Goal: Task Accomplishment & Management: Manage account settings

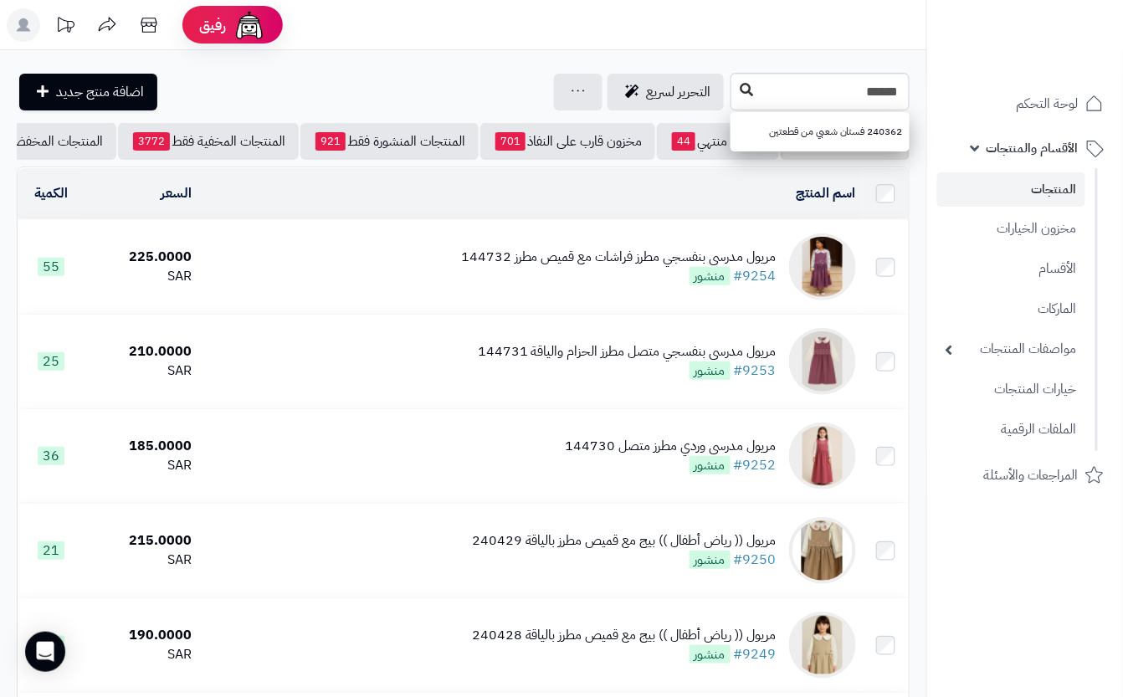
click at [730, 89] on div "****** 240362 فستان شعبي من قطعتين" at bounding box center [819, 92] width 179 height 38
type input "******"
click at [734, 98] on button at bounding box center [746, 90] width 25 height 32
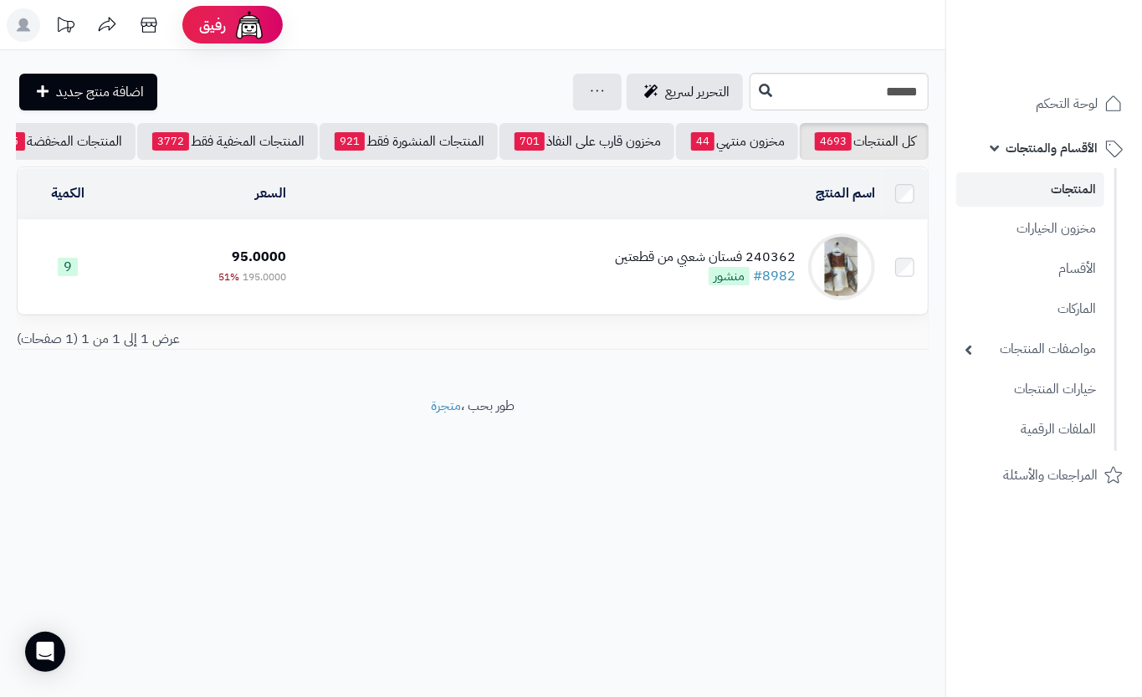
click at [547, 305] on td "240362 فستان شعبي من قطعتين #8982 منشور" at bounding box center [587, 267] width 589 height 94
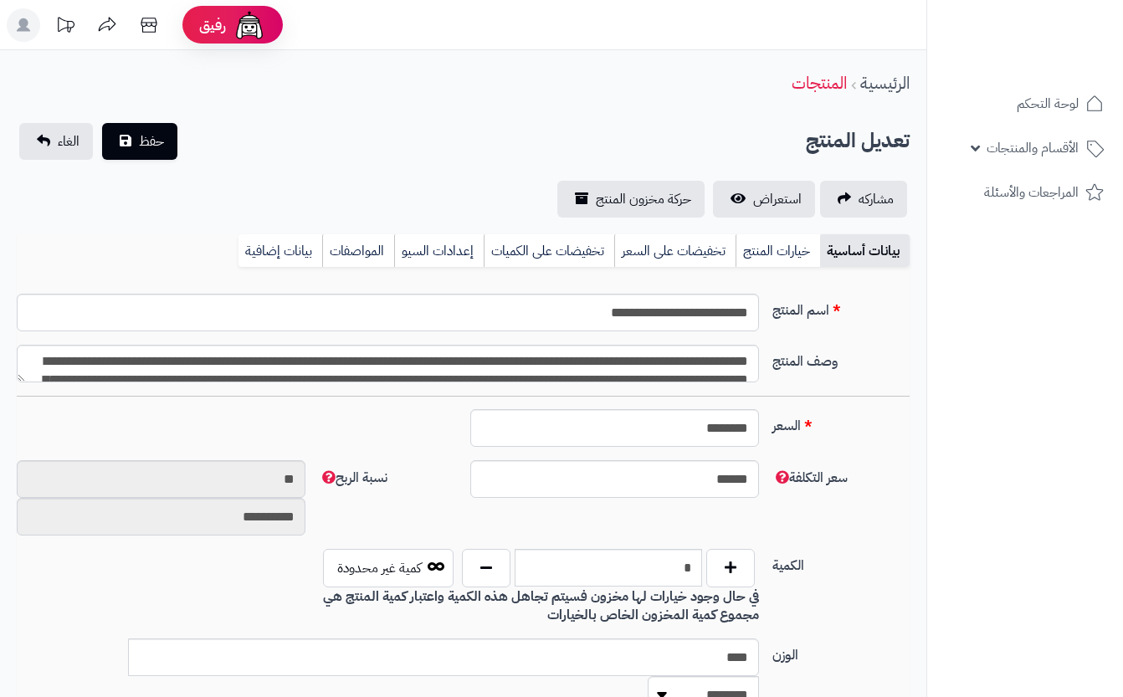
click at [790, 254] on link "خيارات المنتج" at bounding box center [777, 250] width 85 height 33
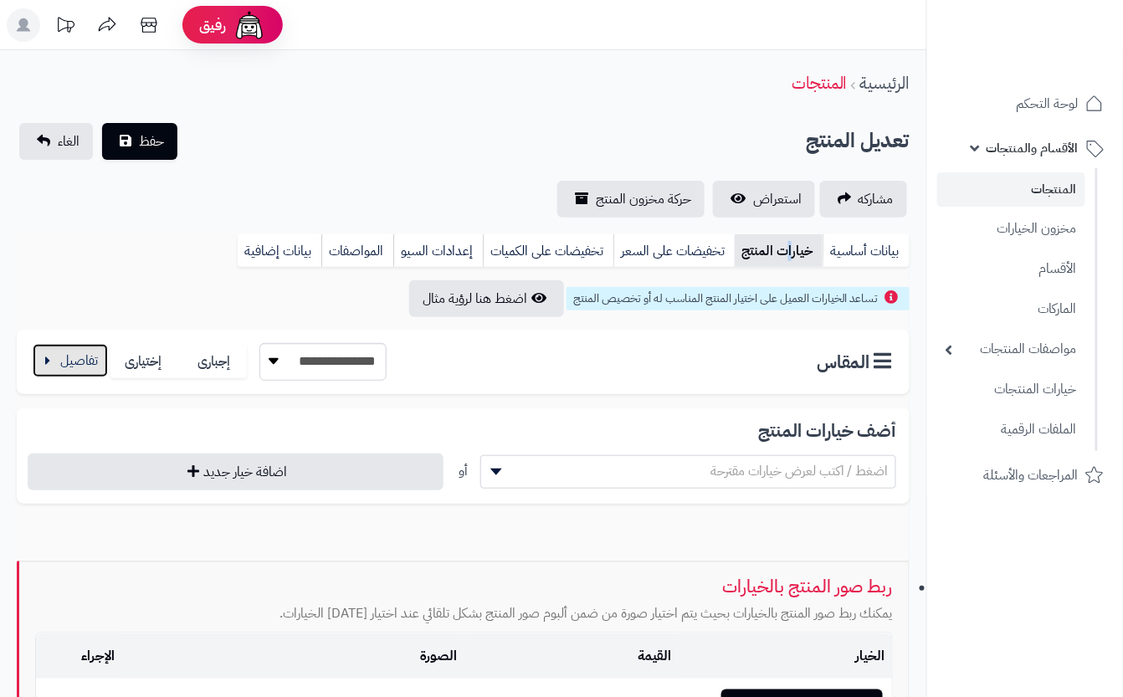
click at [75, 355] on button "button" at bounding box center [70, 360] width 75 height 33
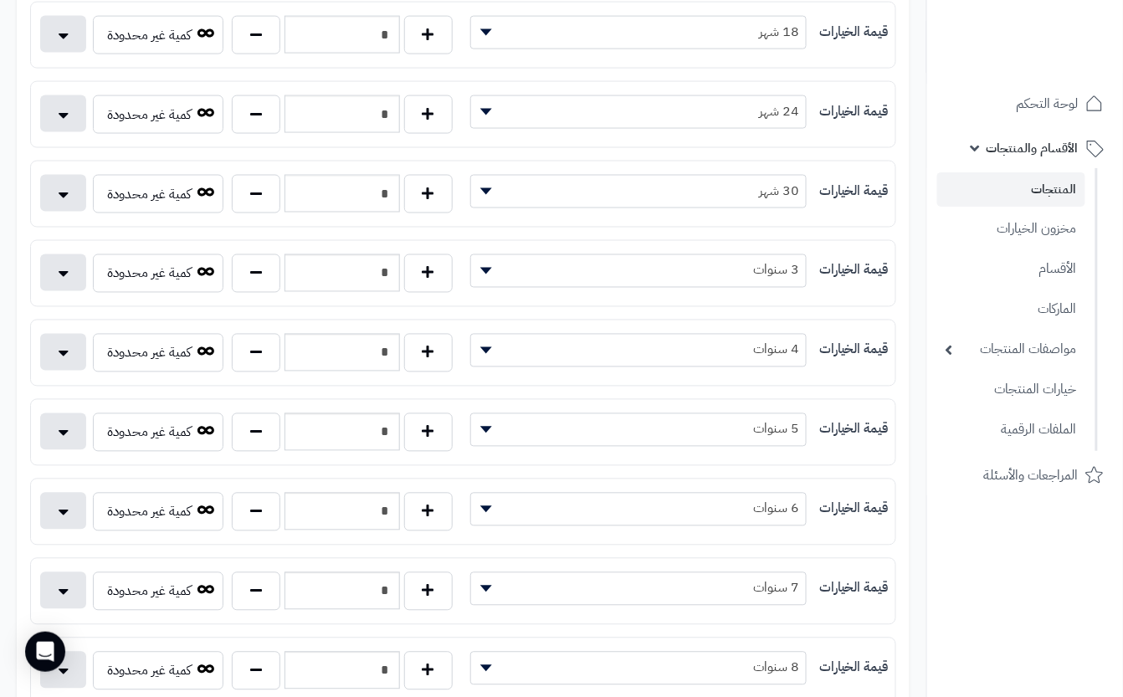
scroll to position [669, 0]
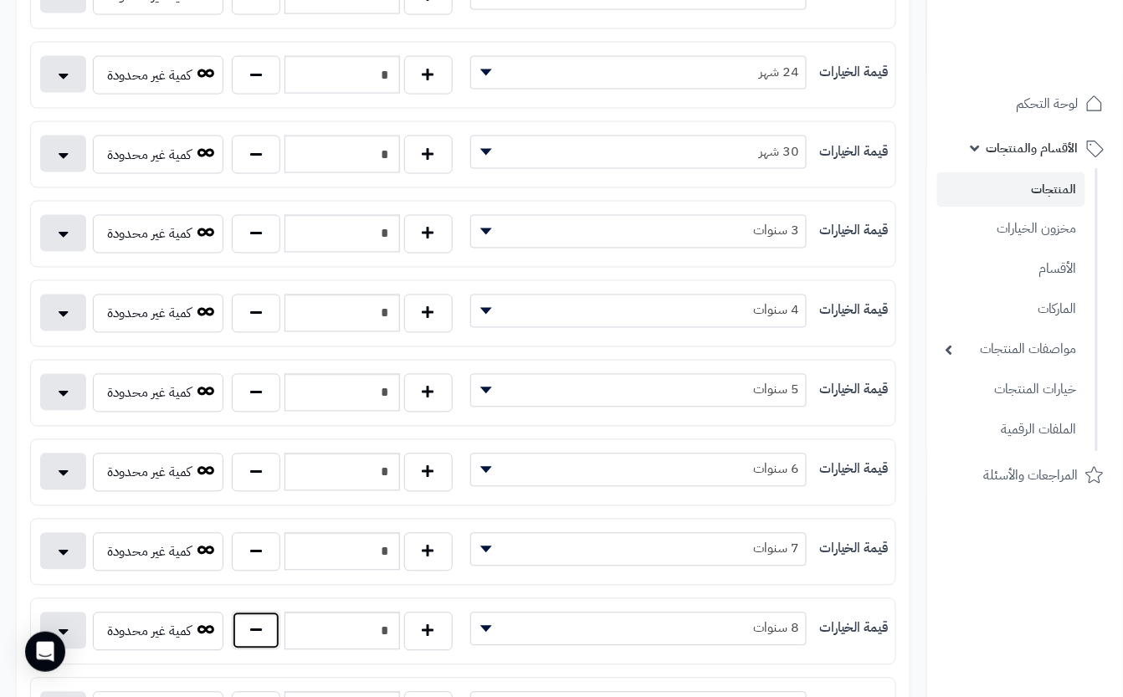
click at [259, 650] on button "button" at bounding box center [256, 631] width 49 height 38
type input "*"
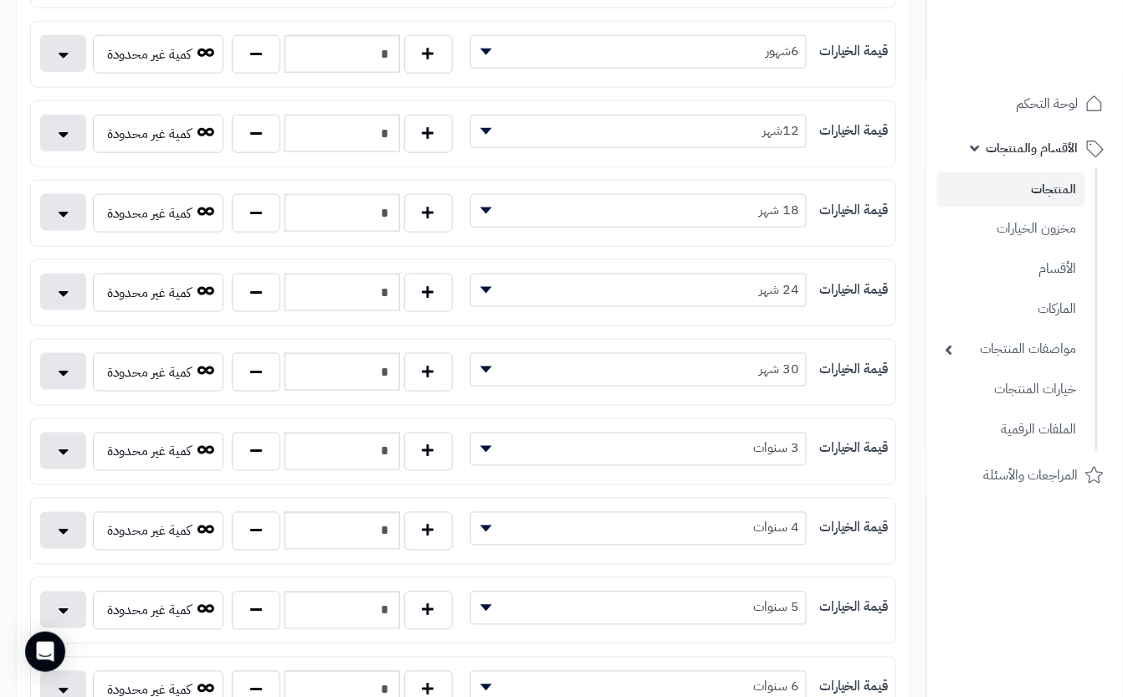
scroll to position [0, 0]
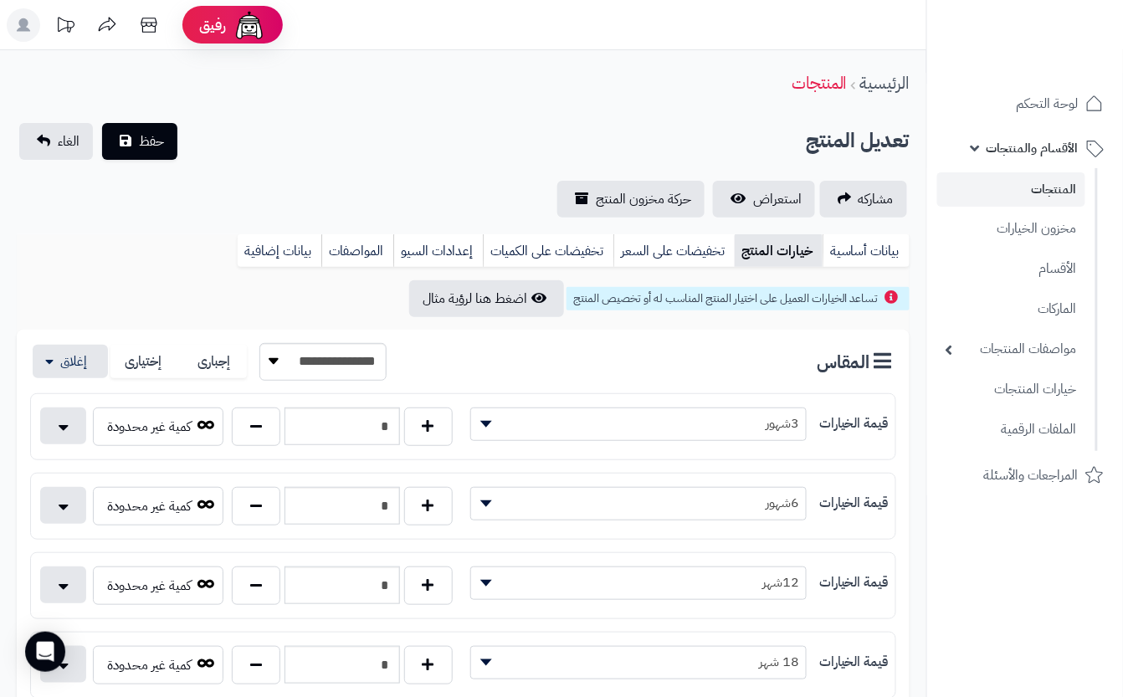
click at [199, 144] on div "تعديل المنتج حفظ الغاء" at bounding box center [463, 141] width 893 height 37
click at [137, 142] on button "حفظ" at bounding box center [139, 140] width 75 height 37
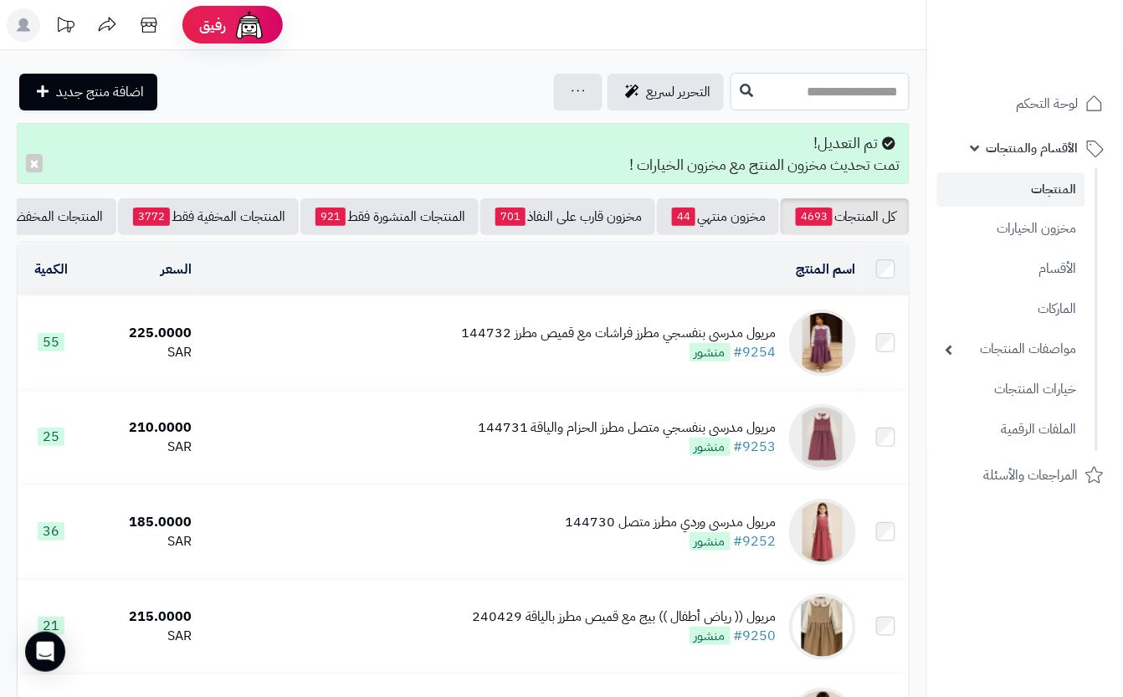
click at [817, 91] on input "text" at bounding box center [819, 92] width 179 height 38
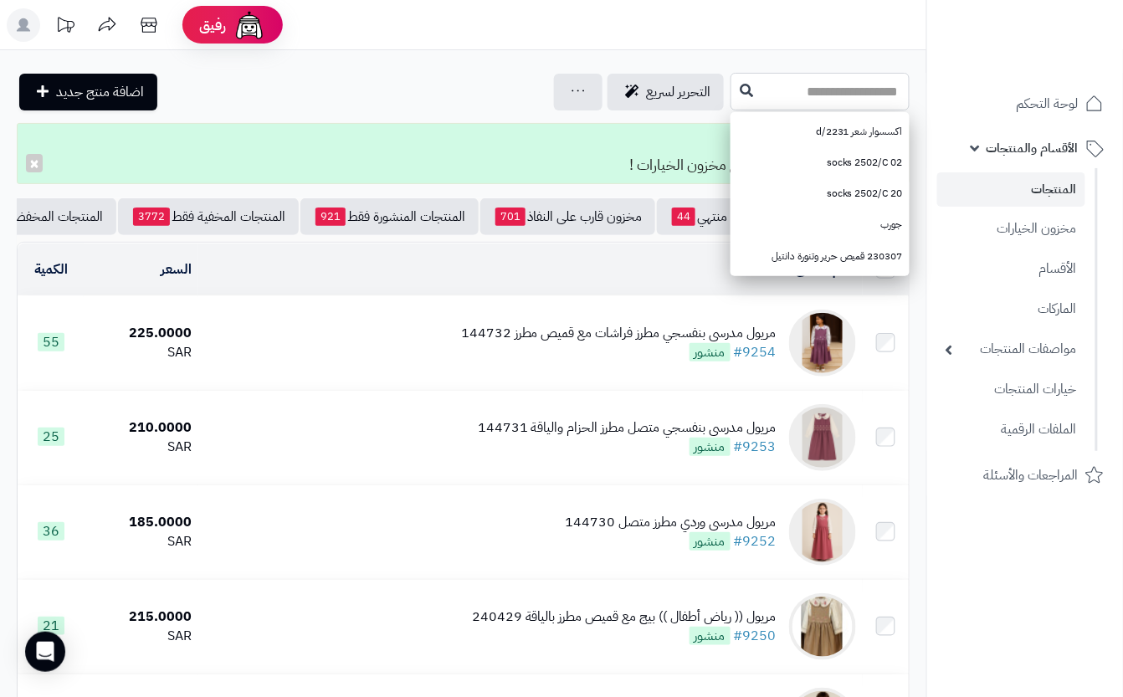
drag, startPoint x: 814, startPoint y: 92, endPoint x: 814, endPoint y: 5, distance: 87.0
click at [815, 88] on input "text" at bounding box center [819, 92] width 179 height 38
click at [778, 95] on input "text" at bounding box center [819, 92] width 179 height 38
click at [784, 89] on input "text" at bounding box center [819, 92] width 179 height 38
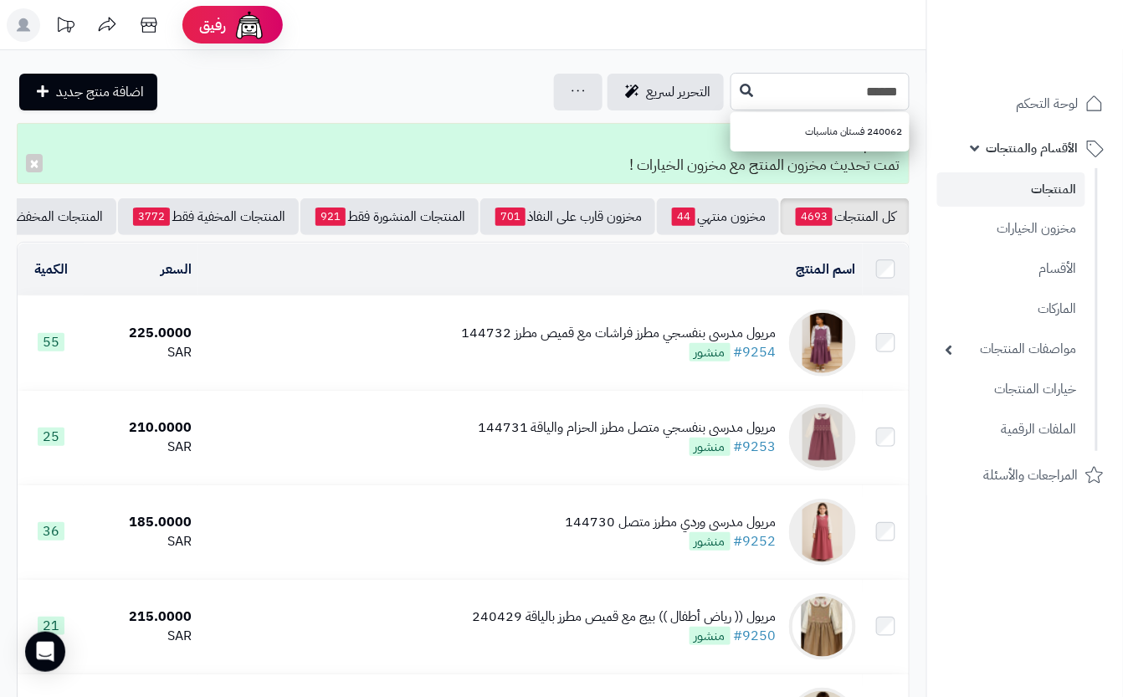
click at [730, 91] on input "******" at bounding box center [819, 92] width 179 height 38
type input "******"
click at [740, 94] on icon at bounding box center [746, 89] width 13 height 13
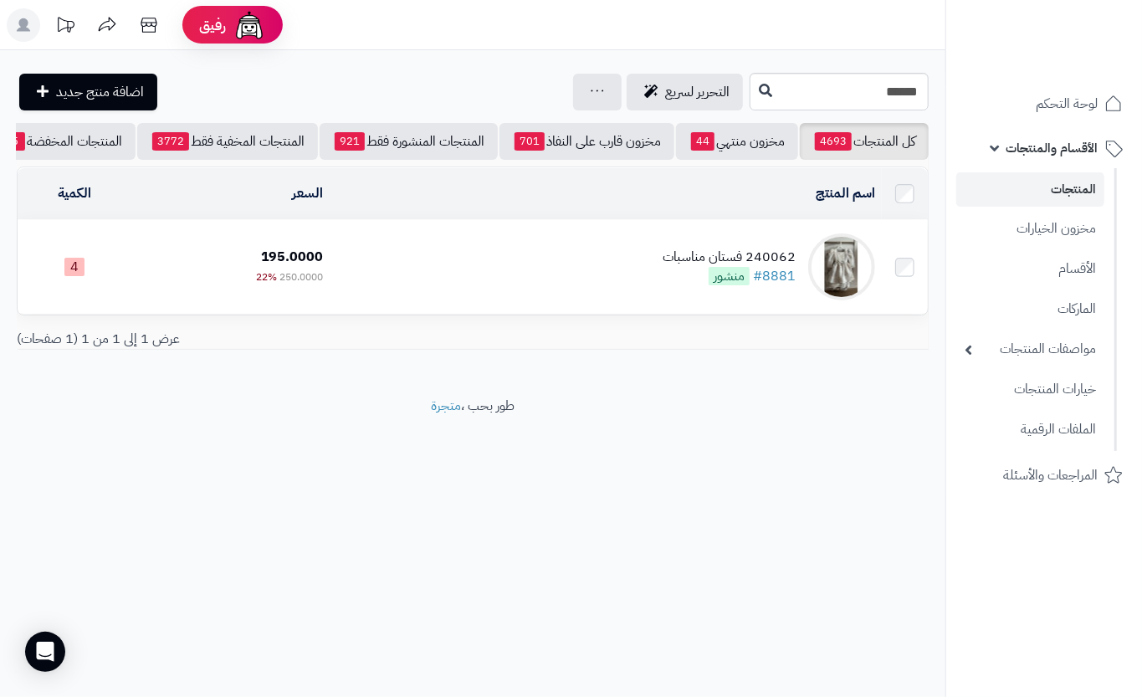
click at [425, 276] on td "240062 فستان مناسبات #8881 منشور" at bounding box center [606, 267] width 551 height 94
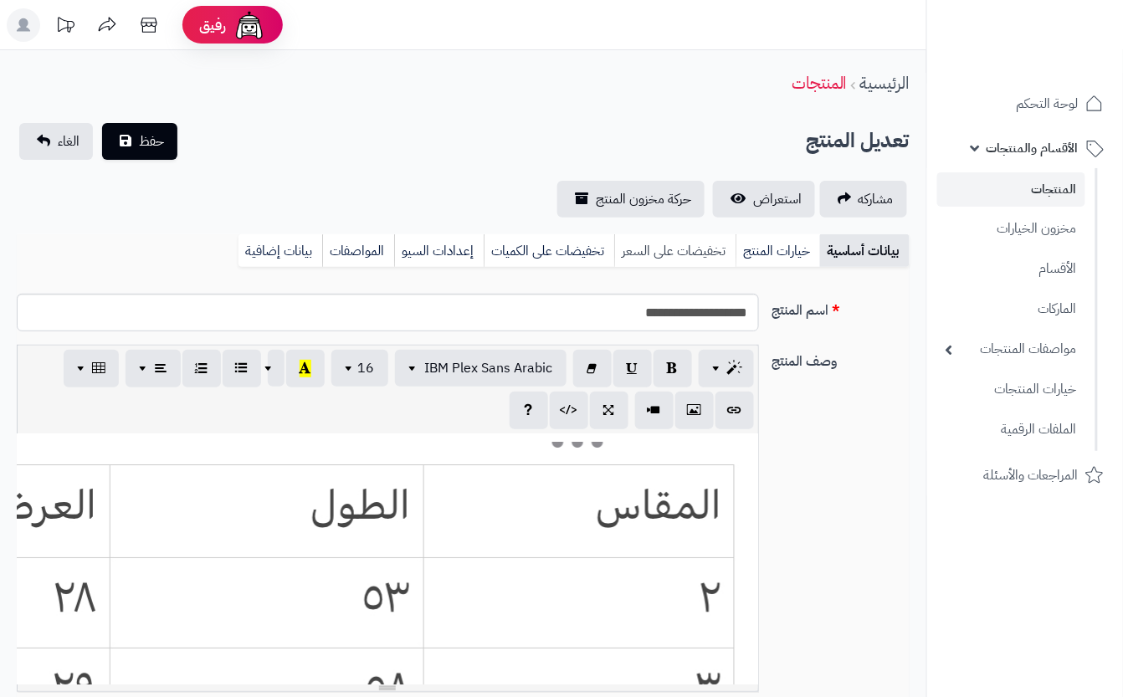
click at [765, 243] on link "خيارات المنتج" at bounding box center [777, 250] width 85 height 33
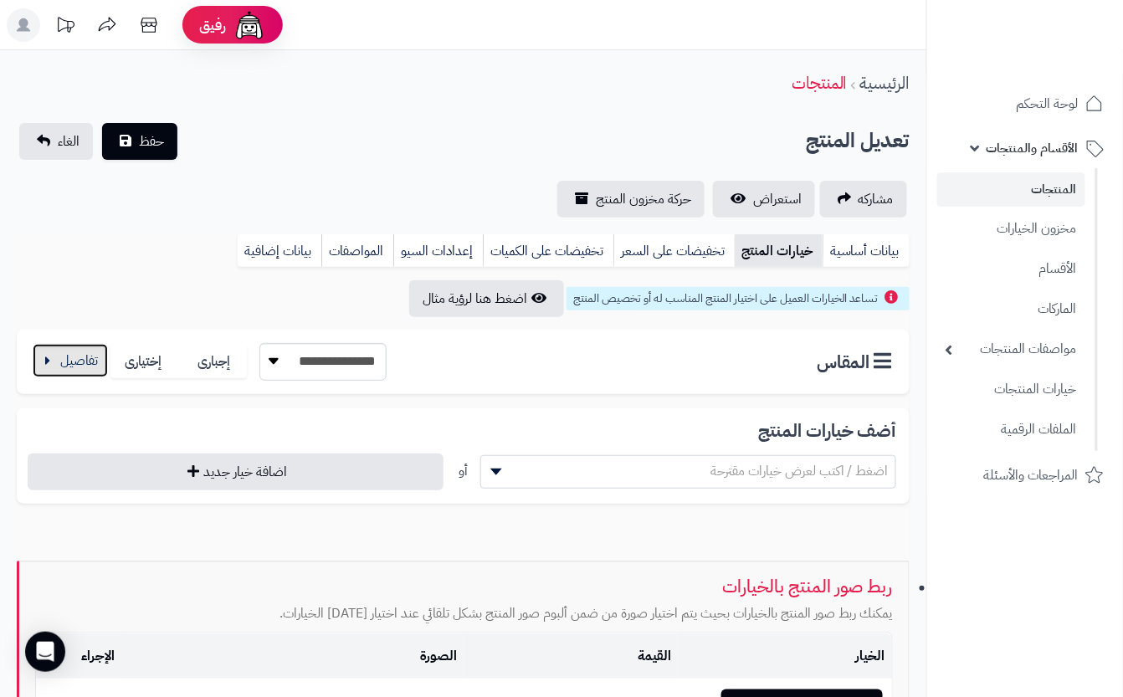
click at [61, 362] on button "button" at bounding box center [70, 360] width 75 height 33
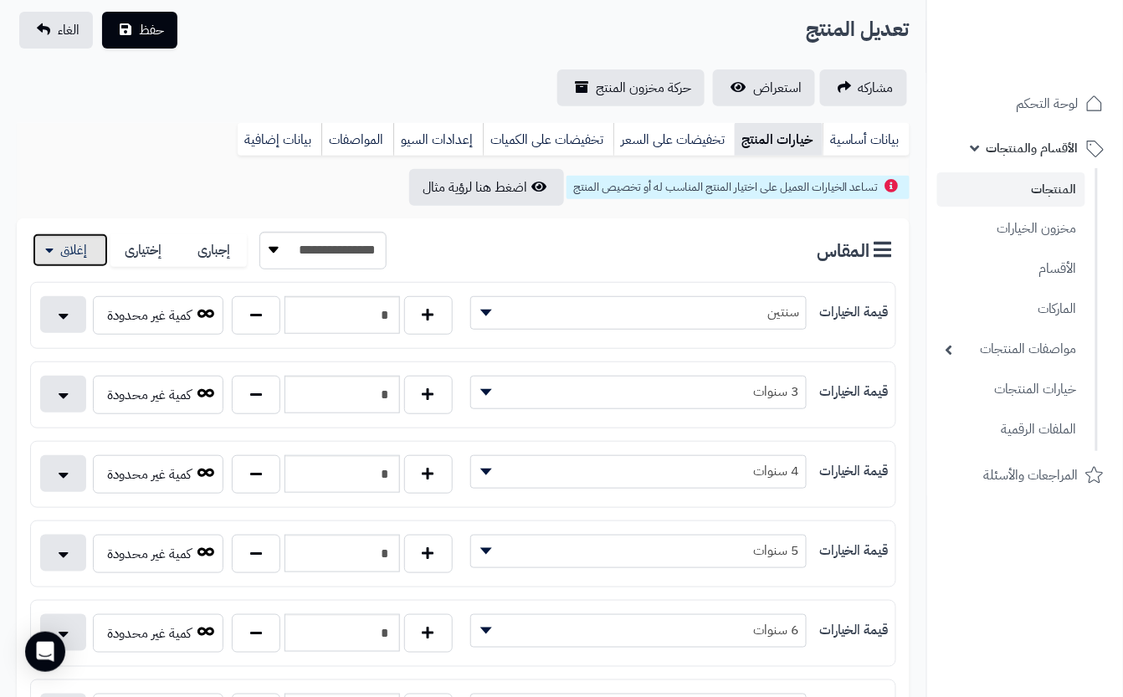
scroll to position [223, 0]
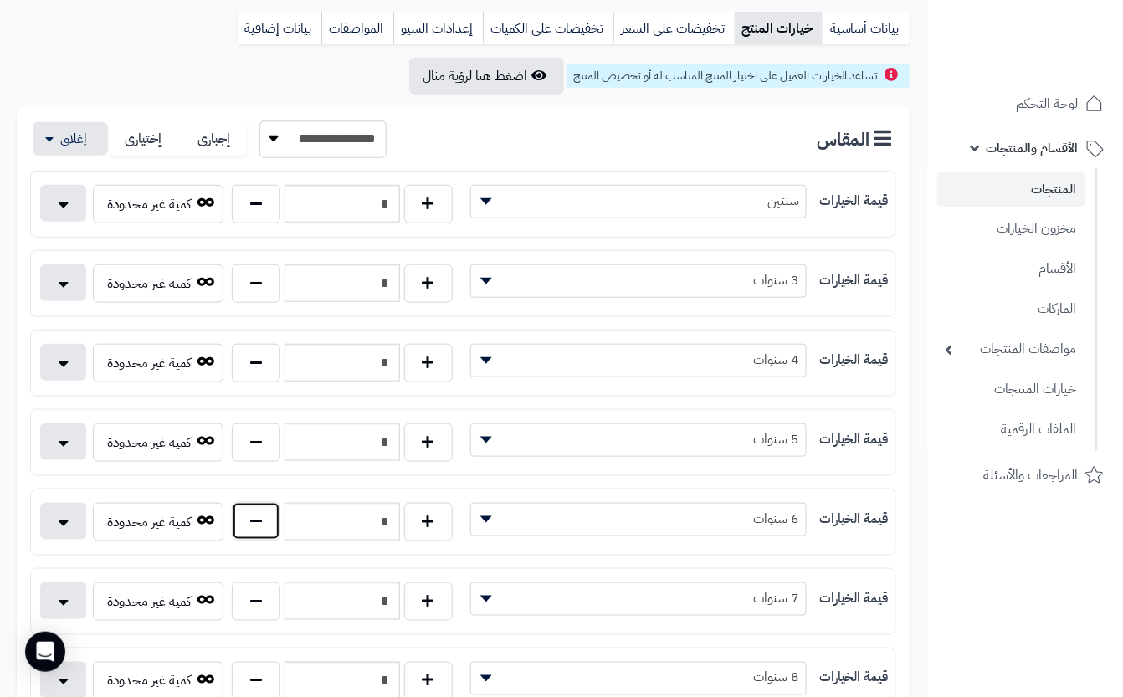
click at [234, 527] on button "button" at bounding box center [256, 521] width 49 height 38
type input "*"
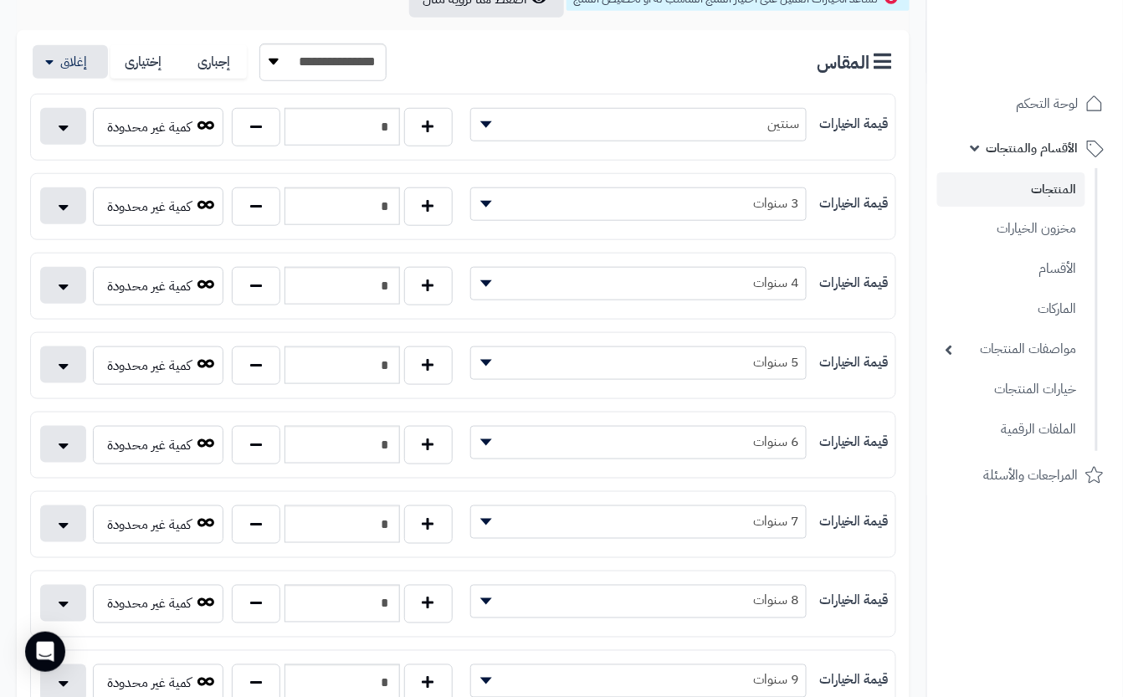
scroll to position [0, 0]
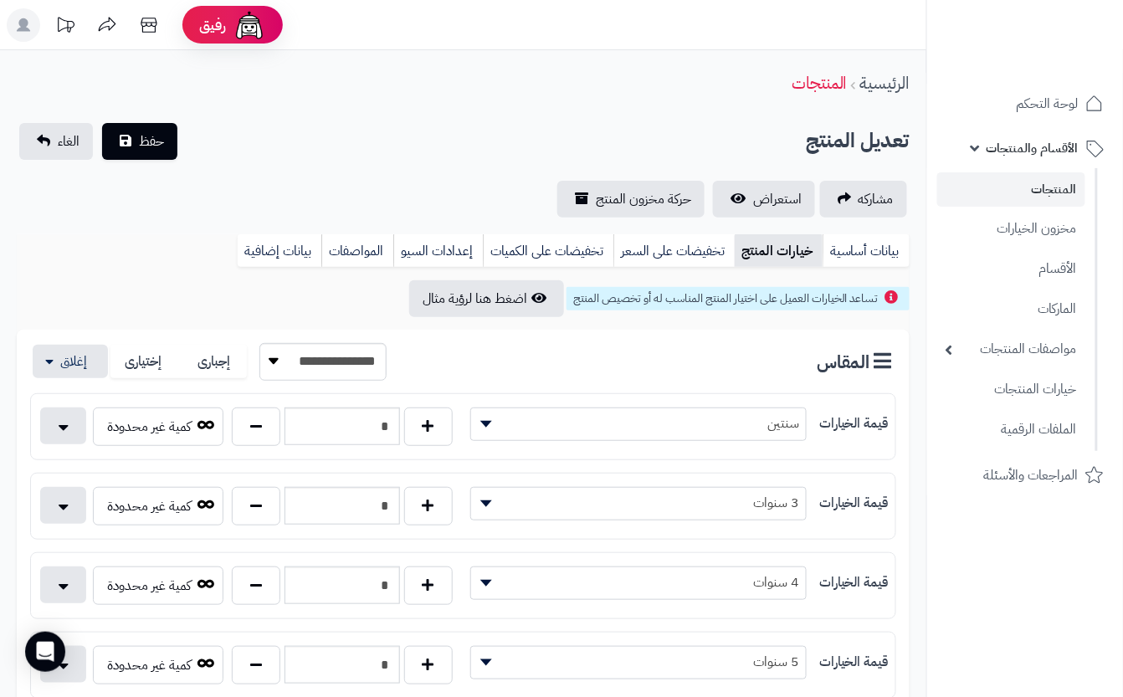
click at [412, 142] on div "تعديل المنتج حفظ الغاء" at bounding box center [463, 141] width 893 height 37
click at [169, 146] on button "حفظ" at bounding box center [139, 140] width 75 height 37
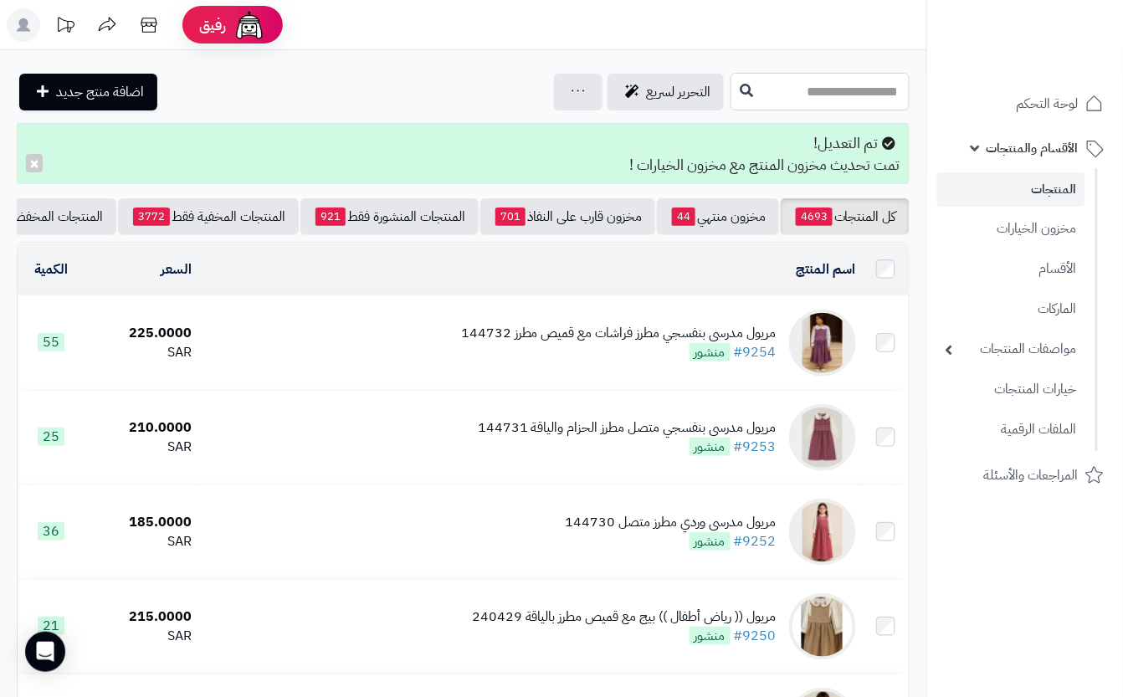
click at [795, 101] on input "text" at bounding box center [819, 92] width 179 height 38
